Goal: Task Accomplishment & Management: Manage account settings

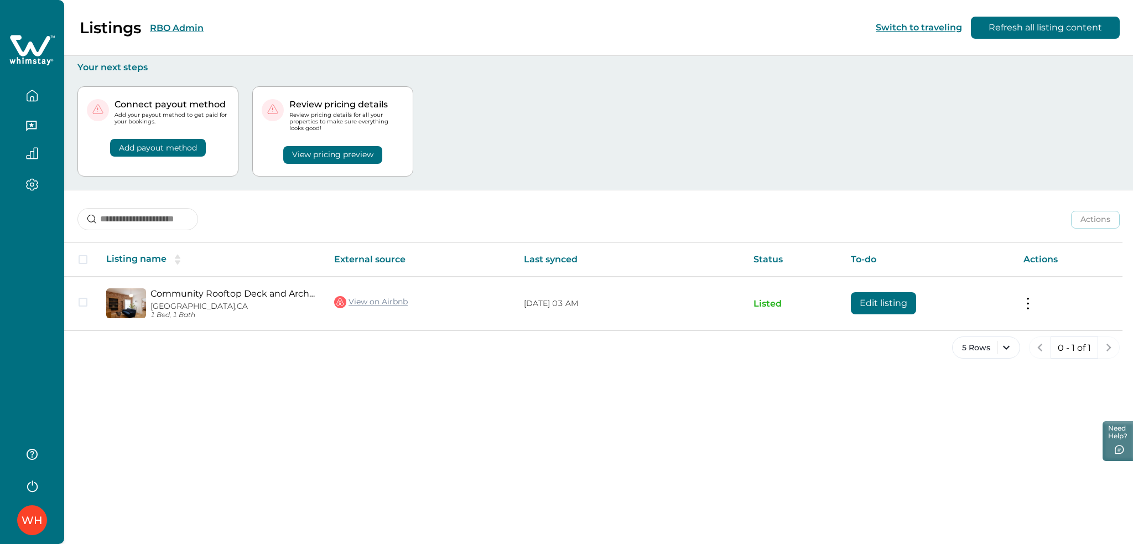
click at [173, 23] on button "RBO Admin" at bounding box center [177, 28] width 54 height 11
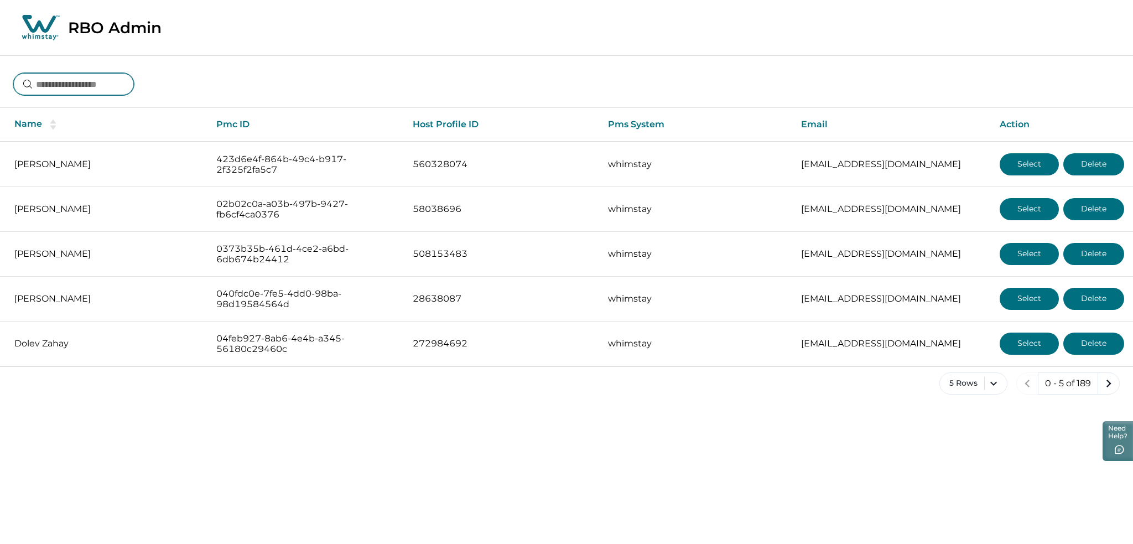
click at [94, 88] on input at bounding box center [73, 84] width 121 height 22
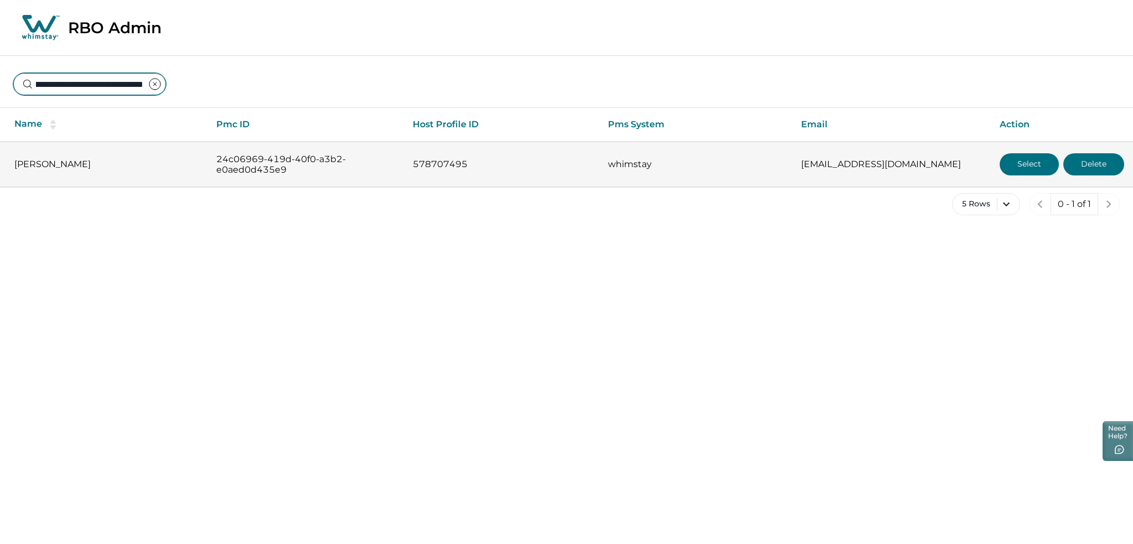
type input "**********"
click at [1008, 161] on button "Select" at bounding box center [1029, 164] width 59 height 22
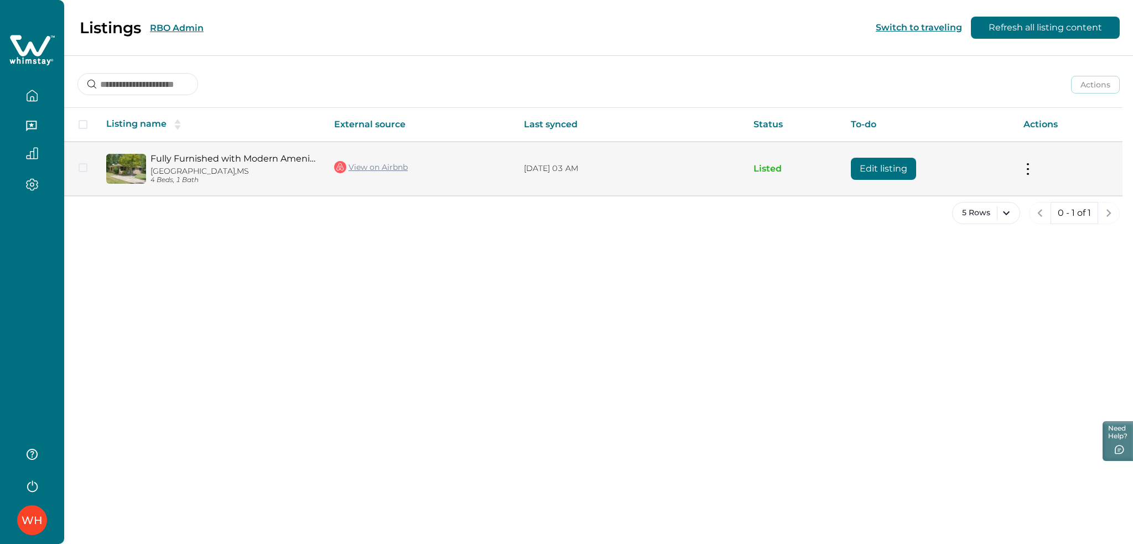
click at [867, 177] on button "Edit listing" at bounding box center [883, 169] width 65 height 22
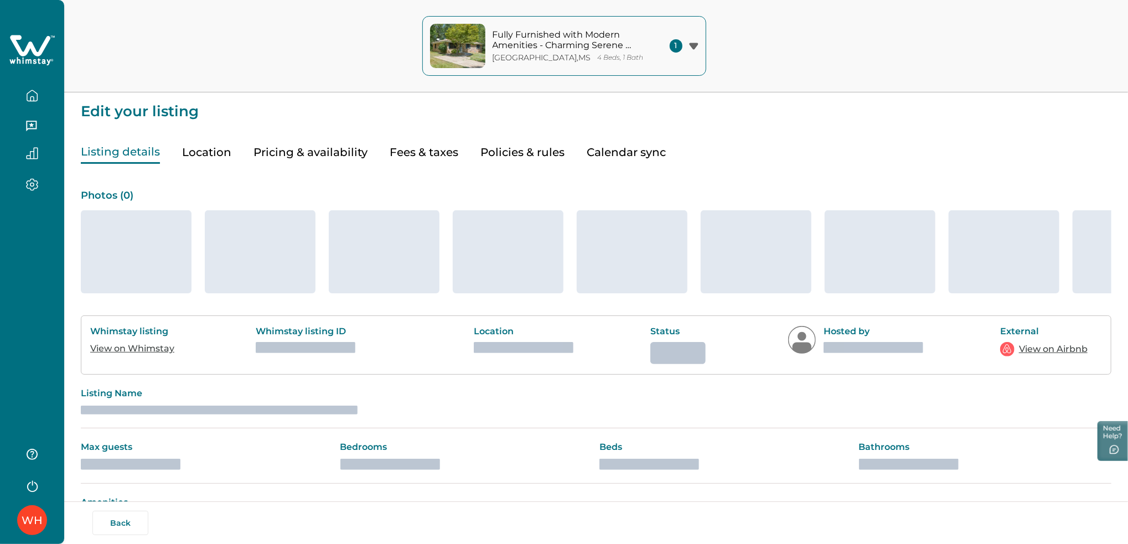
click at [323, 152] on button "Pricing & availability" at bounding box center [310, 152] width 114 height 23
click at [404, 153] on button "Fees & taxes" at bounding box center [424, 152] width 69 height 23
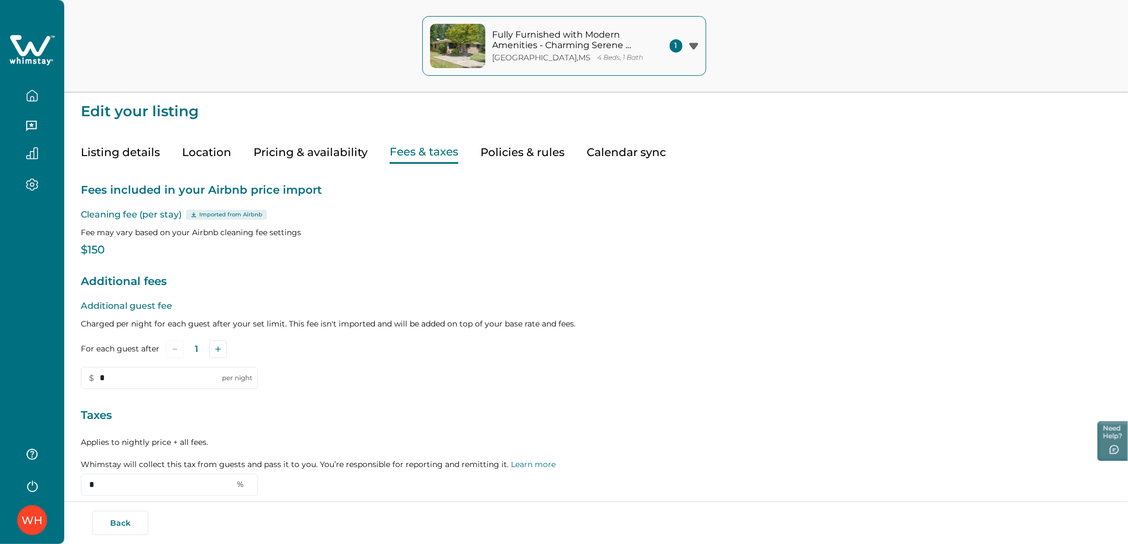
type input "*"
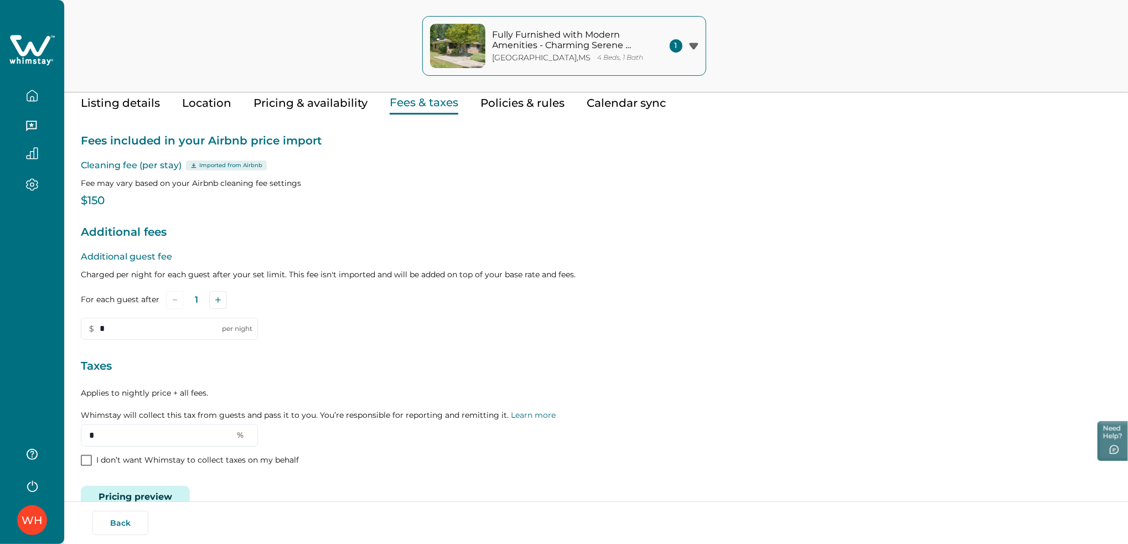
scroll to position [74, 0]
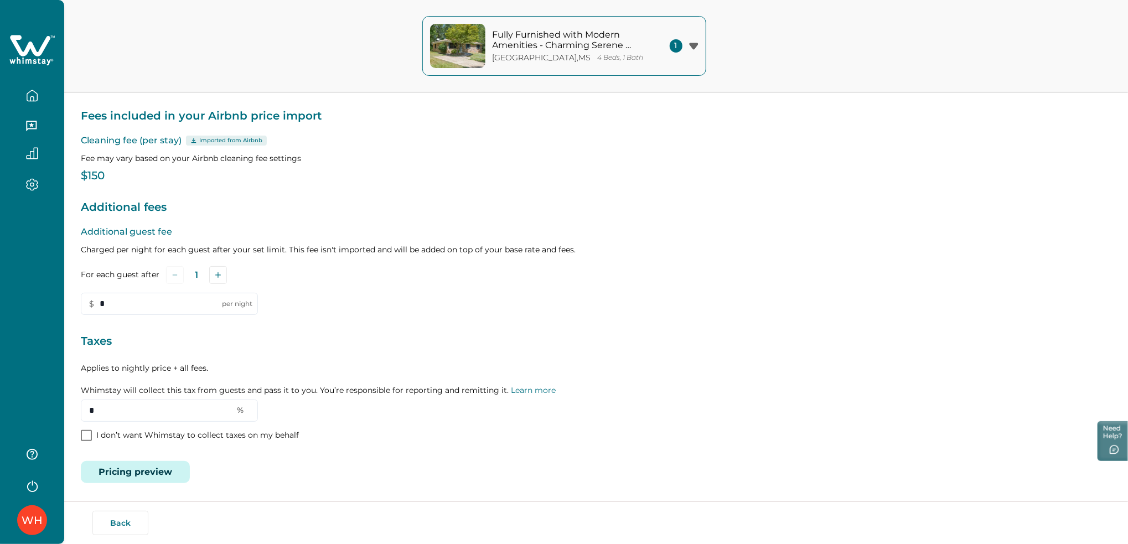
click at [224, 141] on p "Imported from Airbnb" at bounding box center [230, 140] width 63 height 9
drag, startPoint x: 127, startPoint y: 410, endPoint x: 43, endPoint y: 414, distance: 84.2
click at [43, 414] on div "WH Fully Furnished with Modern Amenities - Charming Serene Retreat Louisville ,…" at bounding box center [564, 198] width 1128 height 544
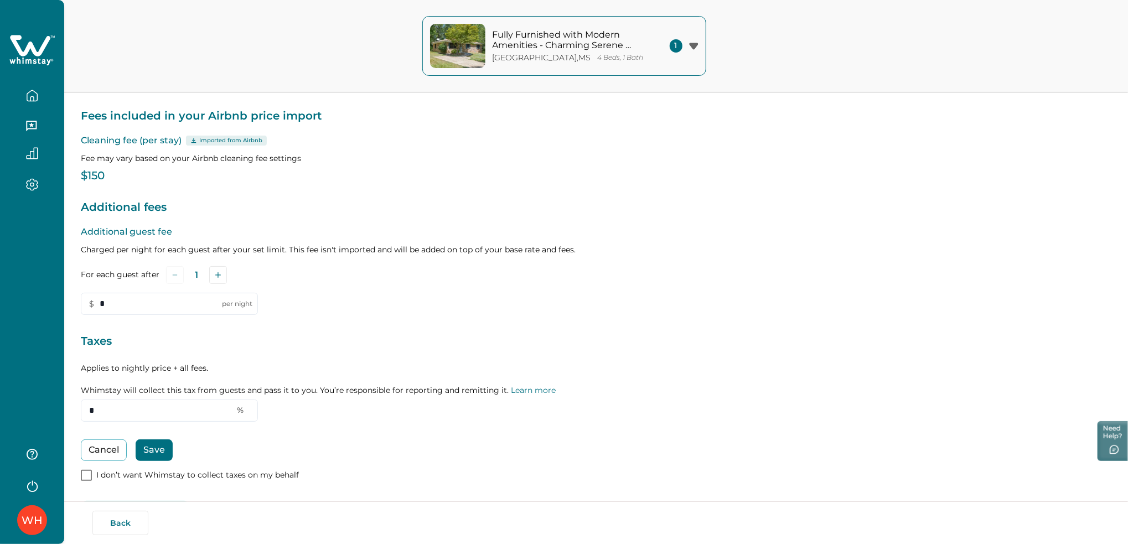
click at [151, 444] on button "Save" at bounding box center [154, 450] width 37 height 22
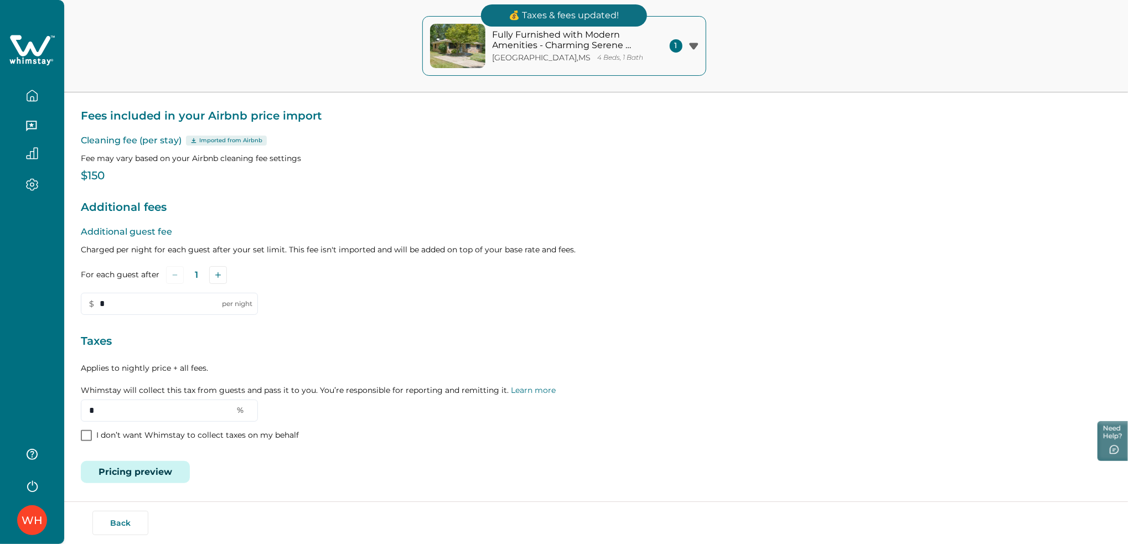
drag, startPoint x: 117, startPoint y: 409, endPoint x: 60, endPoint y: 410, distance: 57.0
click at [60, 410] on div "WH Fully Furnished with Modern Amenities - Charming Serene Retreat Louisville ,…" at bounding box center [564, 198] width 1128 height 544
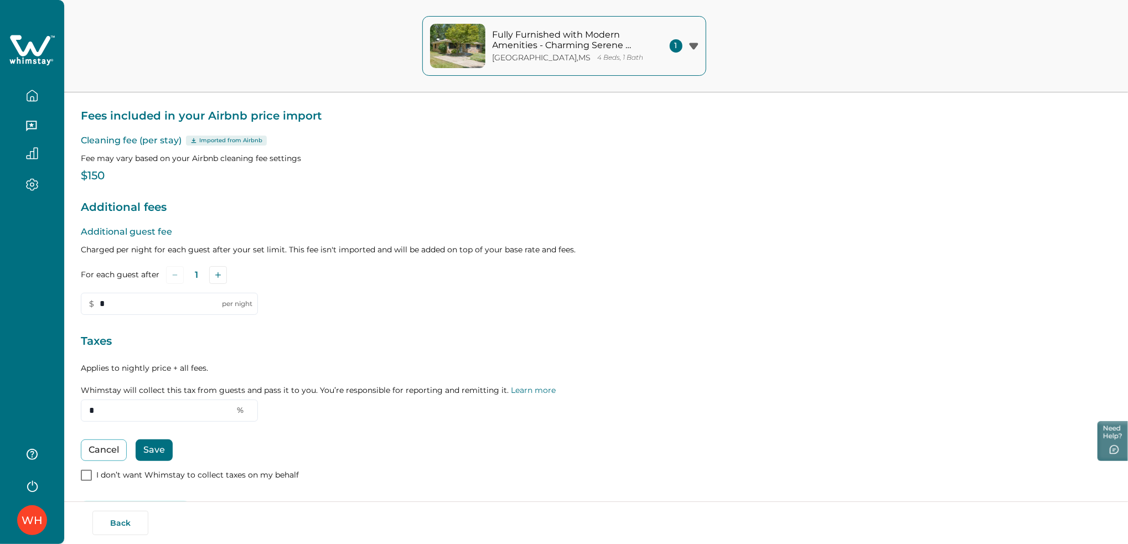
type input "*"
click at [144, 445] on button "Save" at bounding box center [154, 450] width 37 height 22
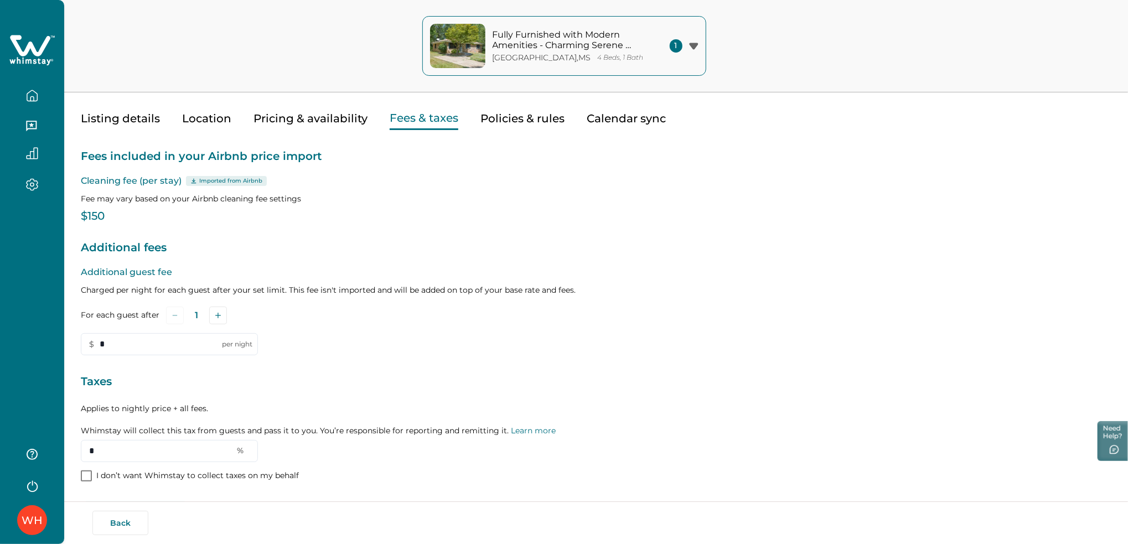
scroll to position [0, 0]
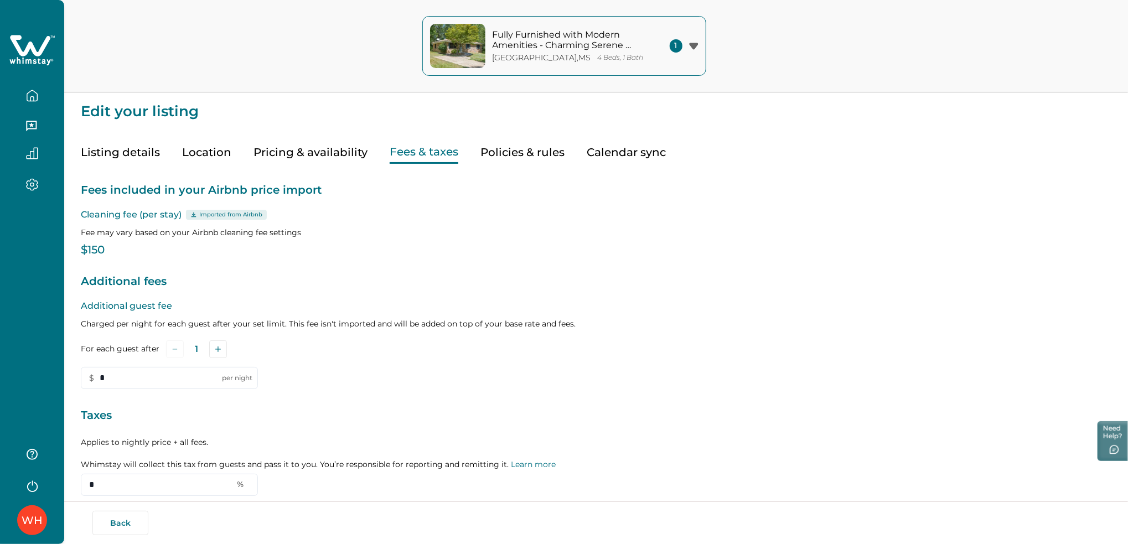
click at [40, 36] on icon at bounding box center [31, 50] width 45 height 33
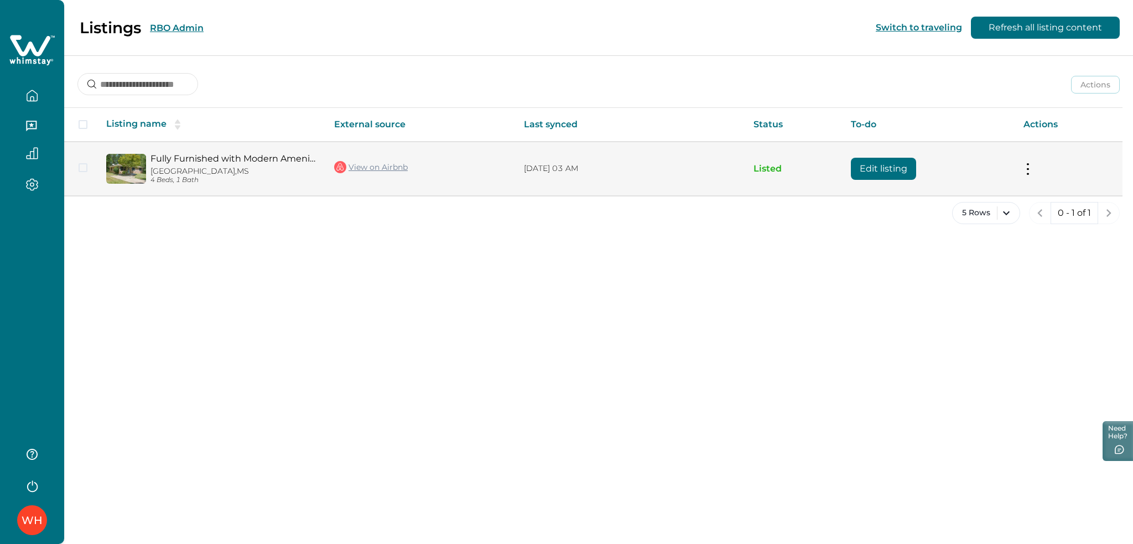
click at [891, 162] on button "Edit listing" at bounding box center [883, 169] width 65 height 22
